Goal: Transaction & Acquisition: Purchase product/service

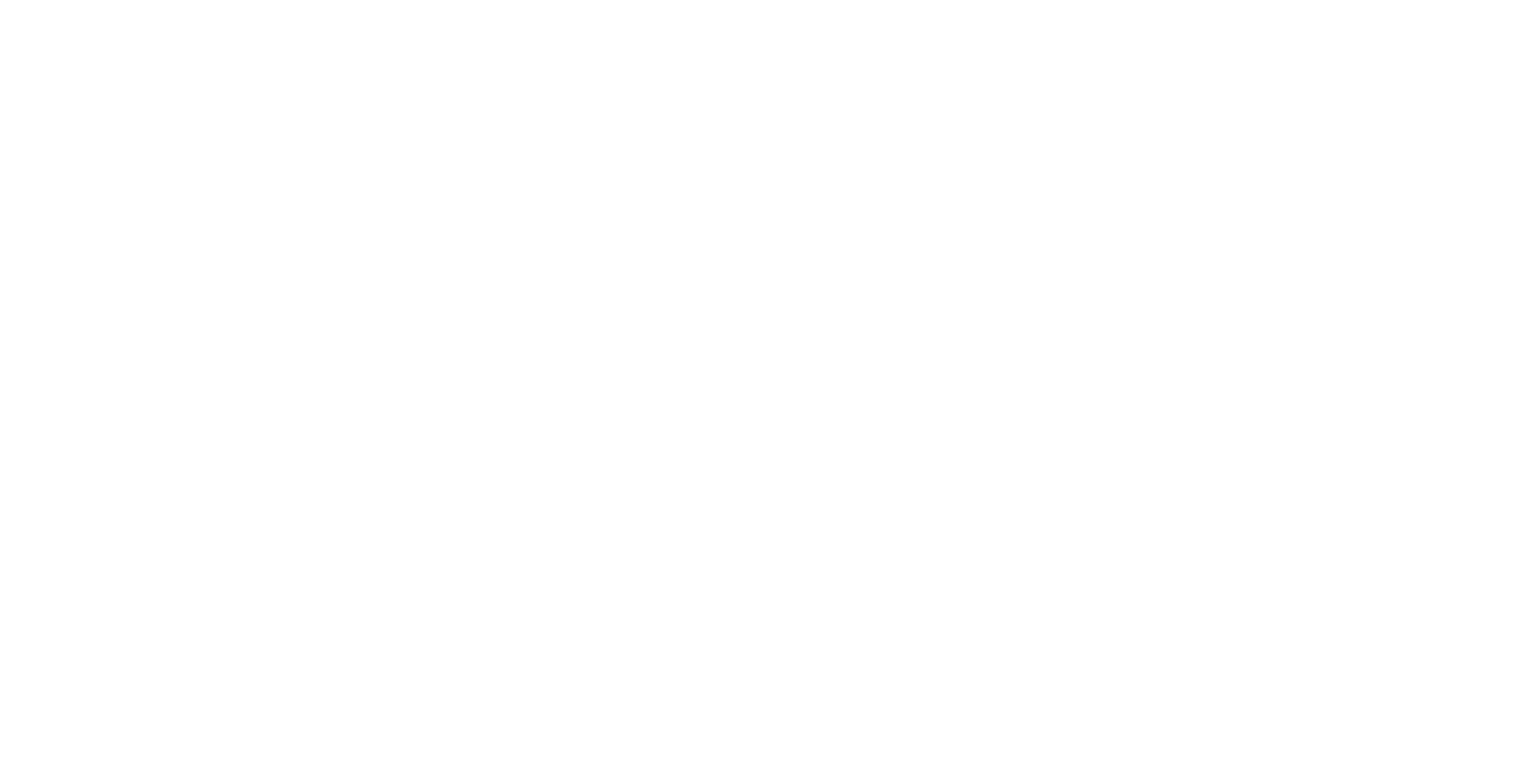
click at [496, 108] on div at bounding box center [767, 108] width 1525 height 0
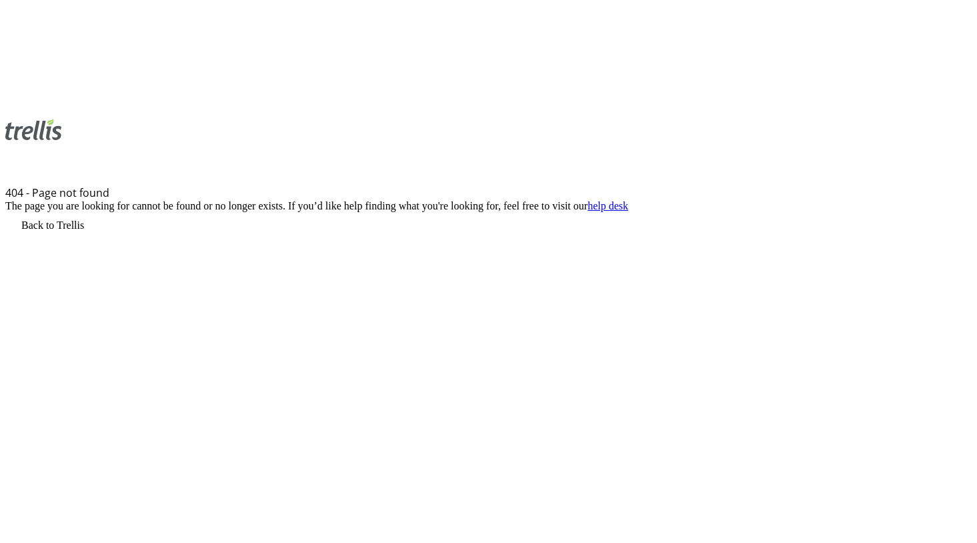
click at [814, 265] on html "404 - Page not found The page you are looking for cannot be found or no longer …" at bounding box center [488, 132] width 977 height 265
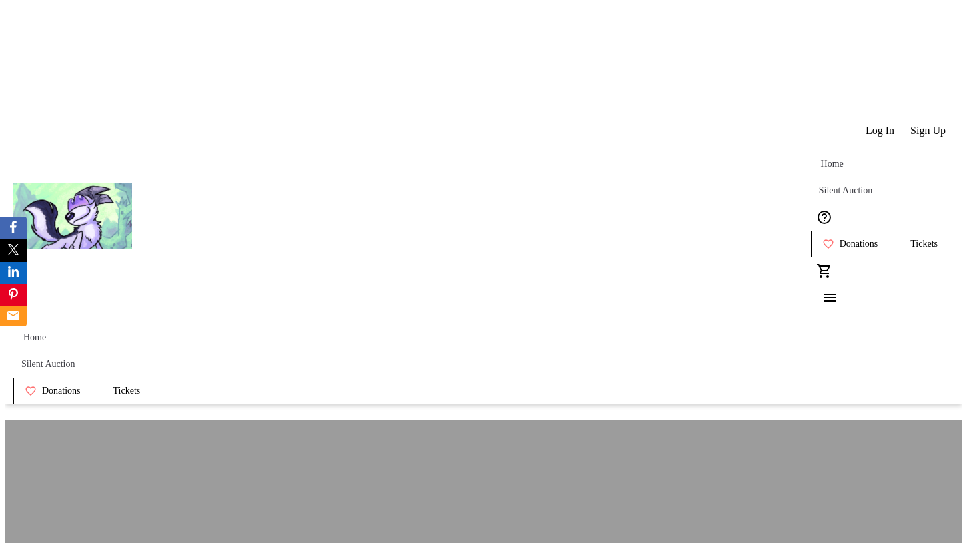
drag, startPoint x: 744, startPoint y: 193, endPoint x: 753, endPoint y: 75, distance: 118.3
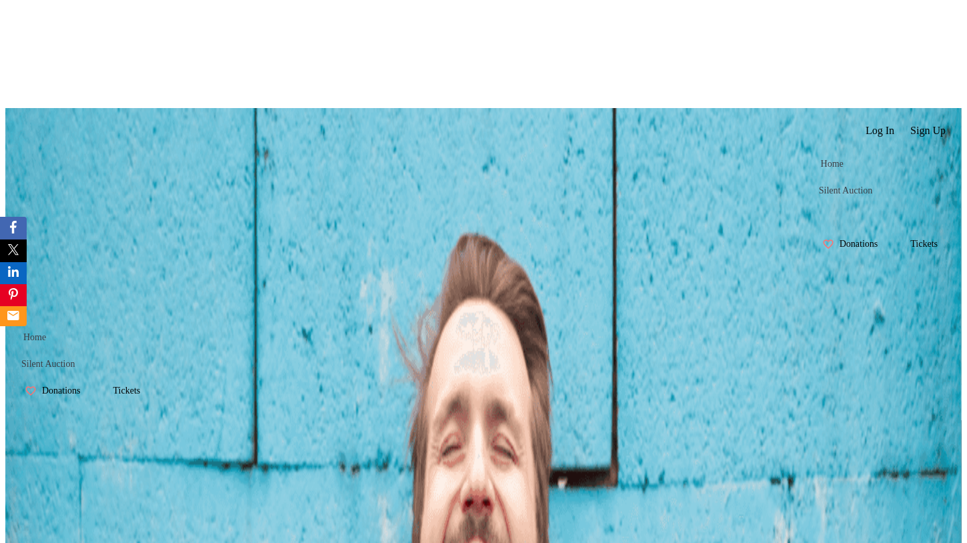
click at [344, 108] on div "Log In Sign Up Home Silent Auction Donations Tickets 0" at bounding box center [483, 216] width 956 height 216
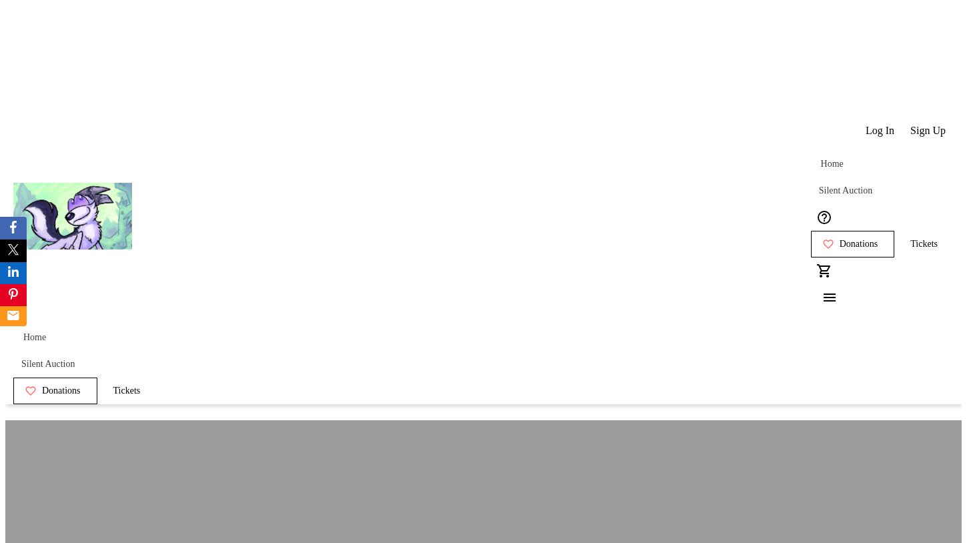
click at [910, 239] on span "Tickets" at bounding box center [923, 244] width 27 height 11
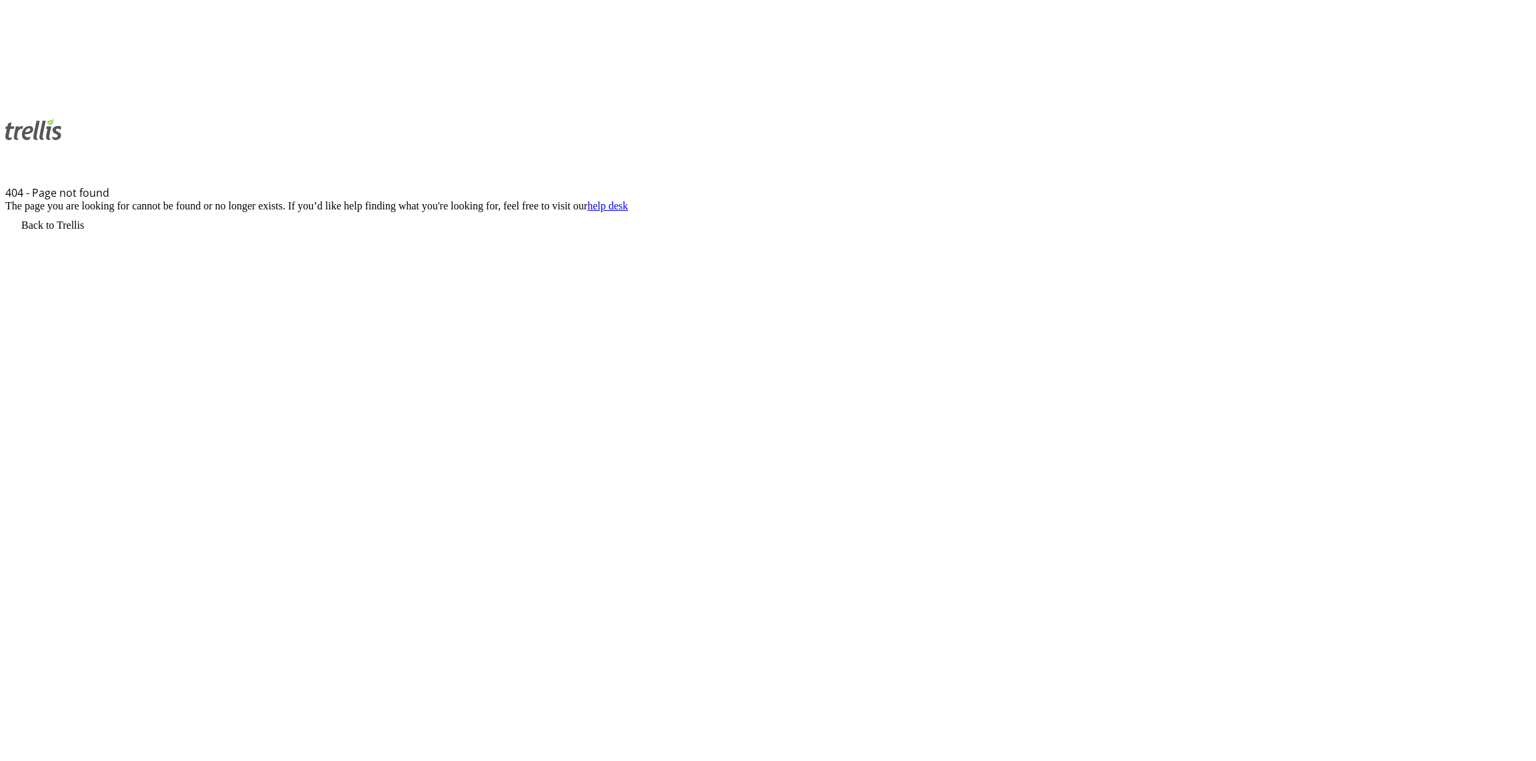
click at [300, 265] on html "404 - Page not found The page you are looking for cannot be found or no longer …" at bounding box center [768, 132] width 1536 height 265
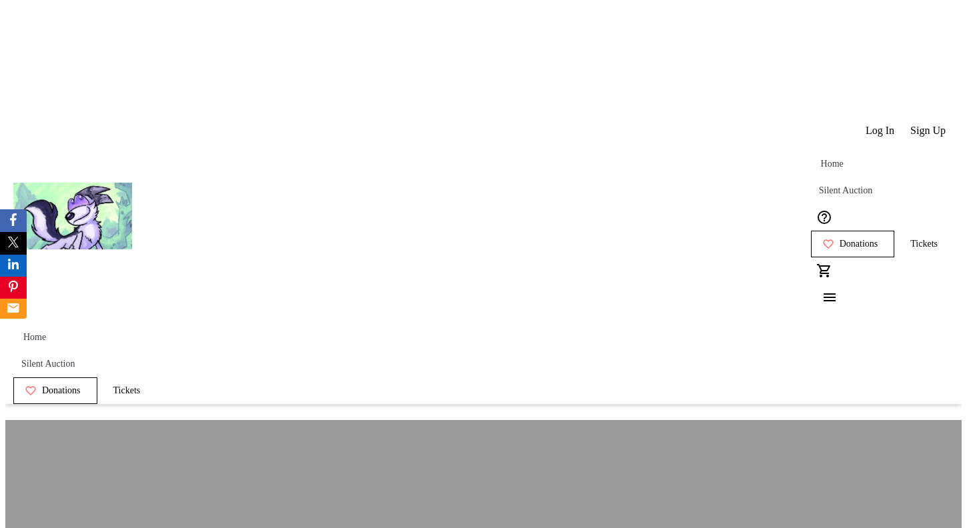
click at [910, 239] on span "Tickets" at bounding box center [923, 244] width 27 height 11
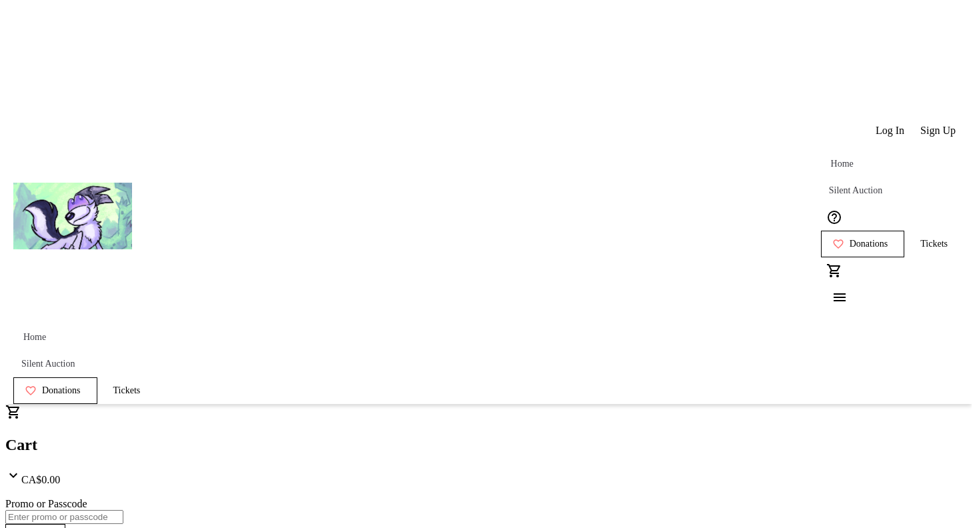
type input "1"
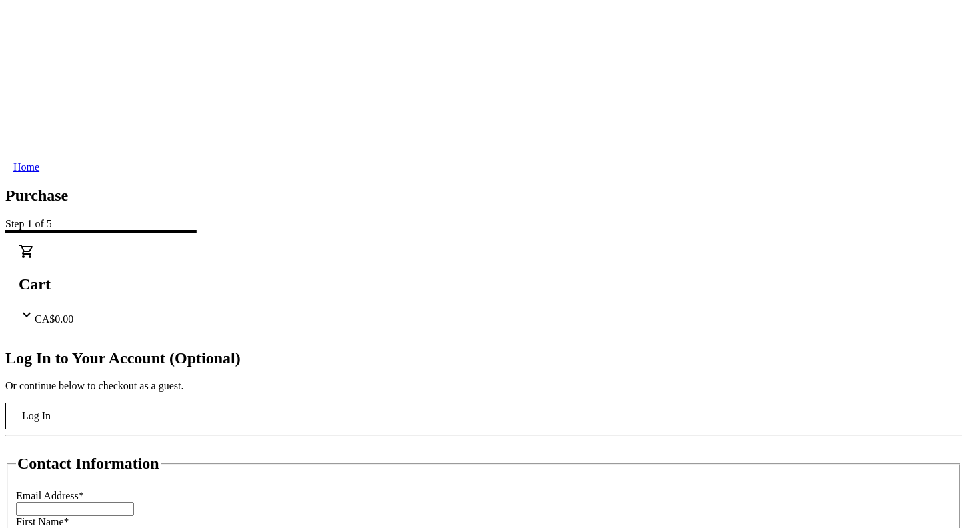
click at [47, 156] on link "Home" at bounding box center [26, 167] width 42 height 22
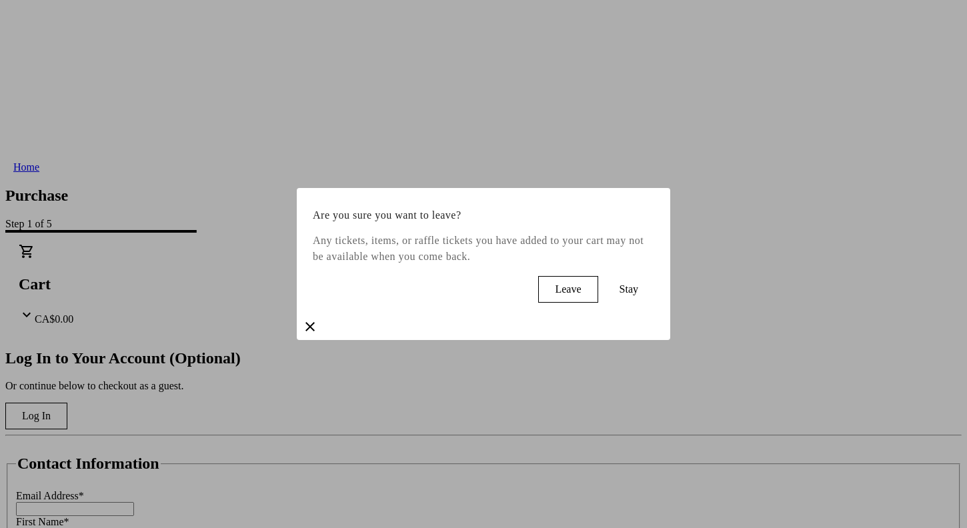
click at [555, 295] on span "Leave" at bounding box center [568, 289] width 26 height 12
